Goal: Transaction & Acquisition: Download file/media

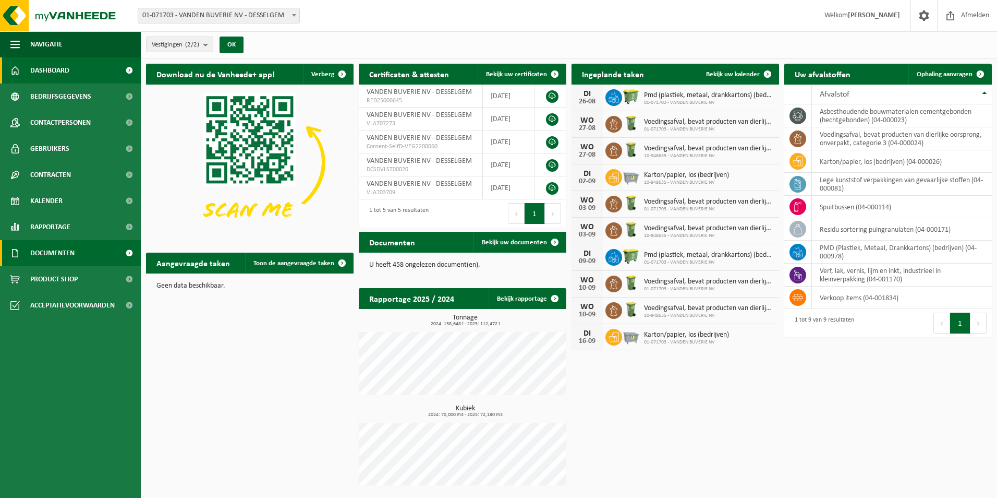
click at [72, 250] on span "Documenten" at bounding box center [52, 253] width 44 height 26
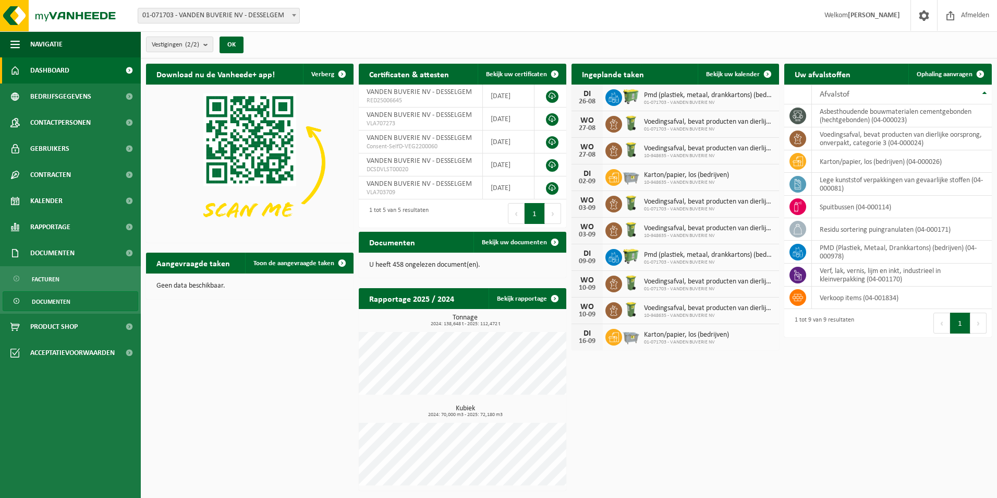
click at [54, 301] on span "Documenten" at bounding box center [51, 302] width 39 height 20
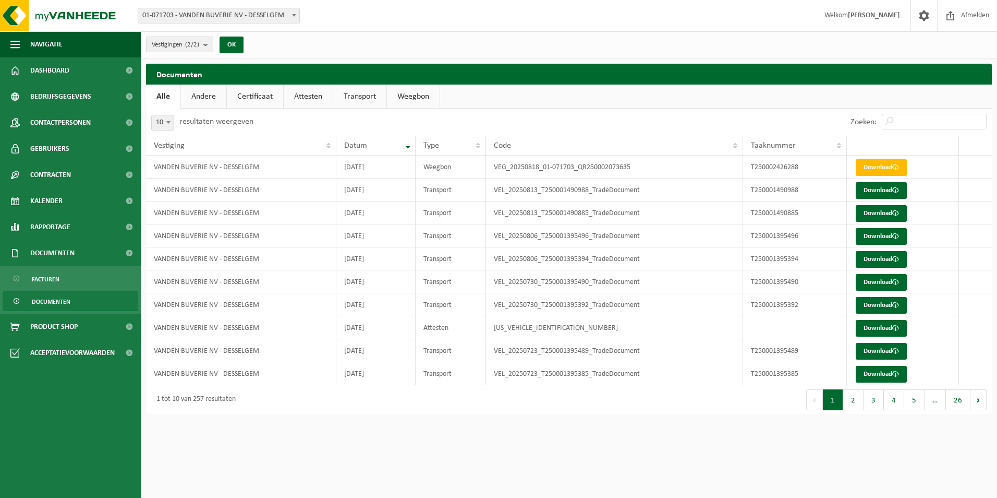
click at [412, 100] on link "Weegbon" at bounding box center [413, 97] width 53 height 24
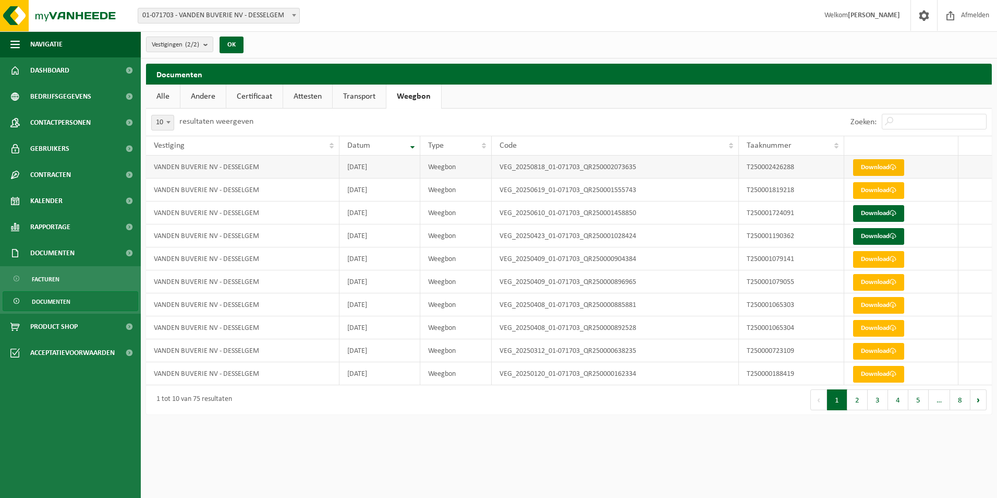
click at [874, 167] on link "Download" at bounding box center [878, 167] width 51 height 17
click at [854, 189] on link "Download" at bounding box center [878, 190] width 51 height 17
click at [364, 97] on link "Transport" at bounding box center [359, 97] width 53 height 24
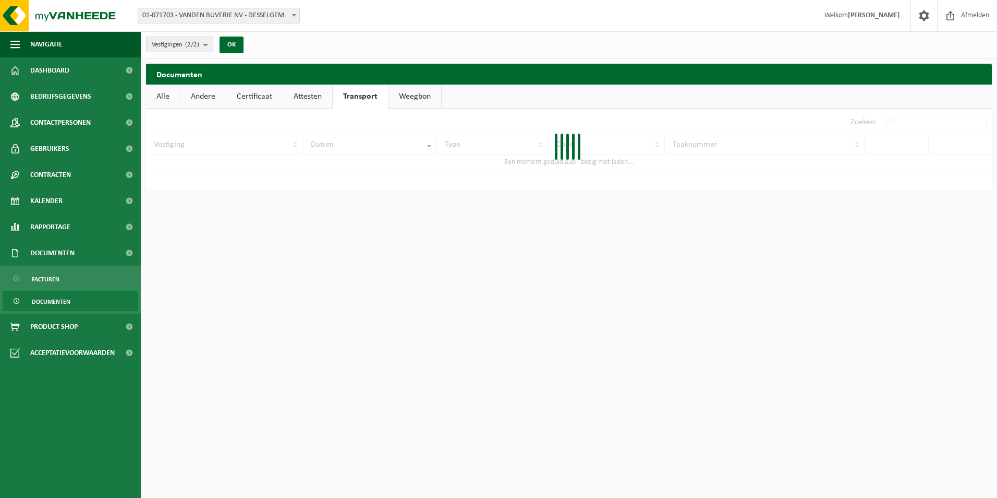
click at [383, 94] on link "Transport" at bounding box center [360, 97] width 55 height 24
click at [399, 93] on link "Weegbon" at bounding box center [415, 97] width 53 height 24
